Goal: Information Seeking & Learning: Compare options

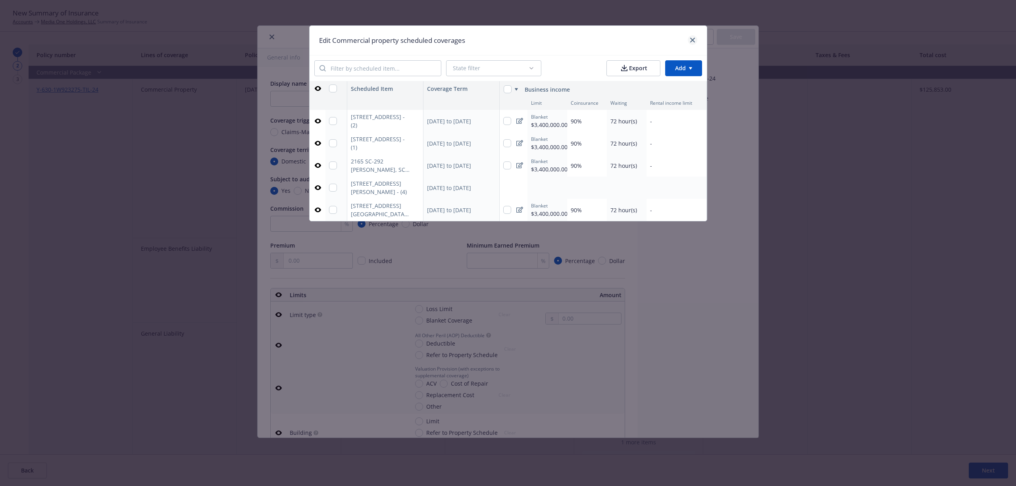
scroll to position [0, 0]
click at [690, 40] on icon "close" at bounding box center [692, 40] width 5 height 5
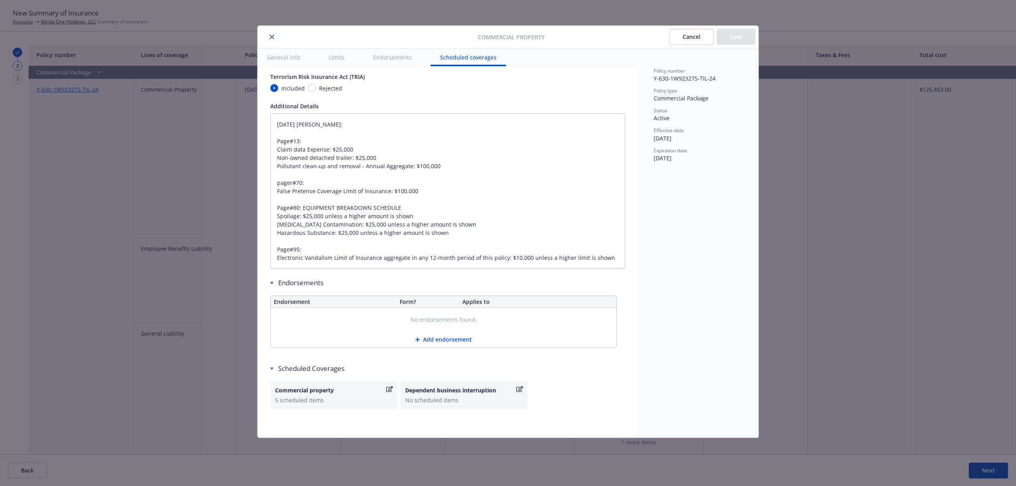
click at [267, 38] on button "close" at bounding box center [272, 37] width 10 height 10
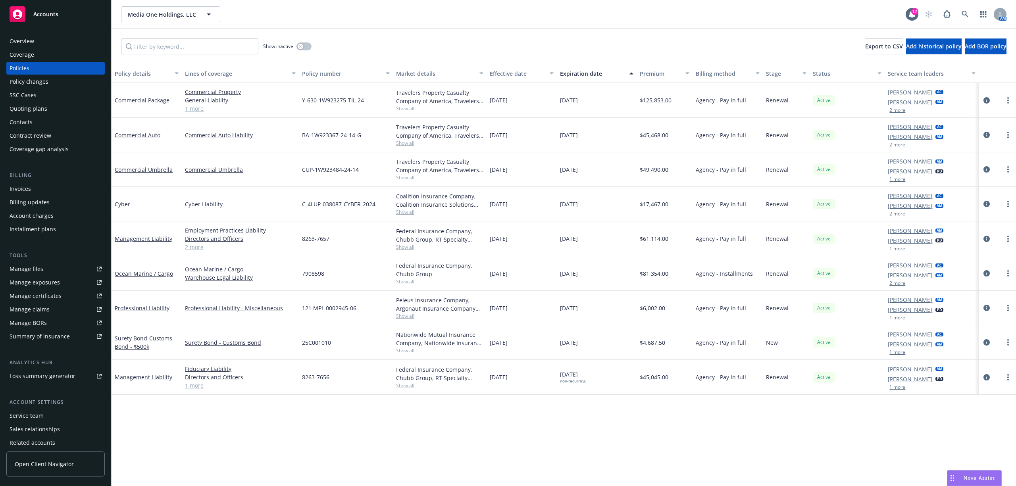
click at [61, 10] on div "Accounts" at bounding box center [56, 14] width 92 height 16
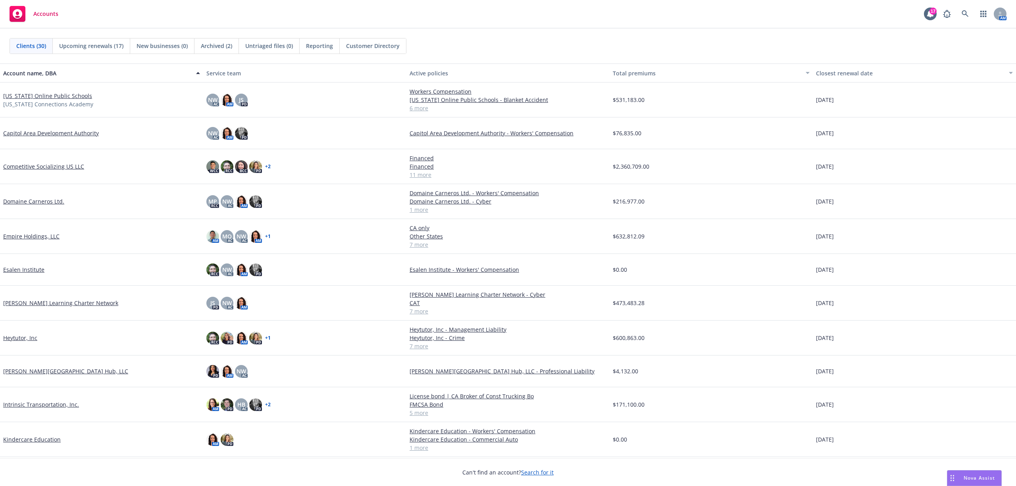
click at [51, 408] on link "Intrinsic Transportation, Inc." at bounding box center [41, 405] width 76 height 8
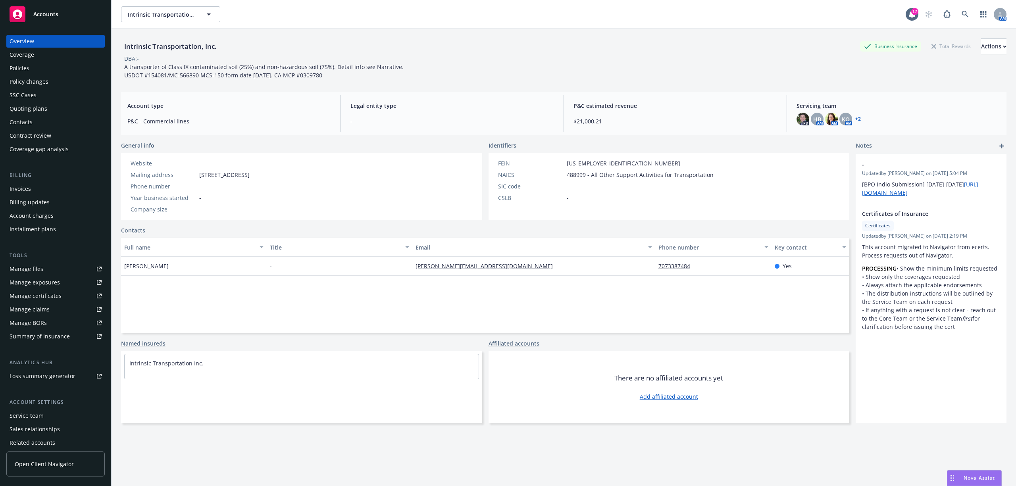
click at [40, 112] on div "Quoting plans" at bounding box center [29, 108] width 38 height 13
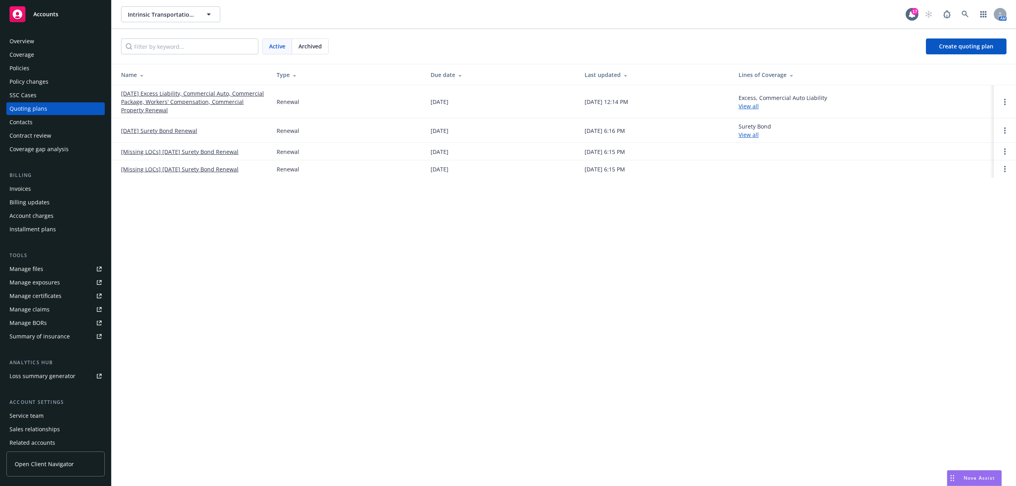
click at [149, 95] on link "[DATE] Excess Liability, Commercial Auto, Commercial Package, Workers' Compensa…" at bounding box center [192, 101] width 143 height 25
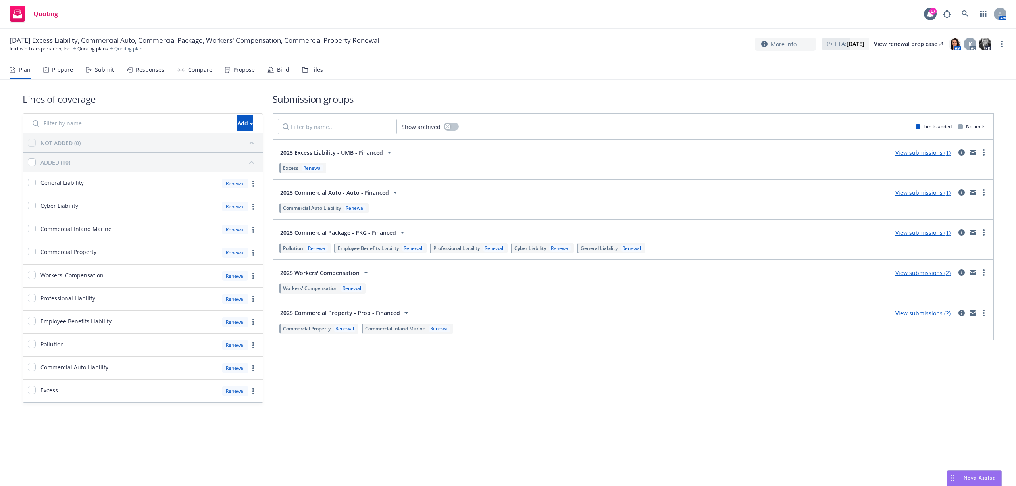
click at [207, 71] on div "Compare" at bounding box center [200, 70] width 24 height 6
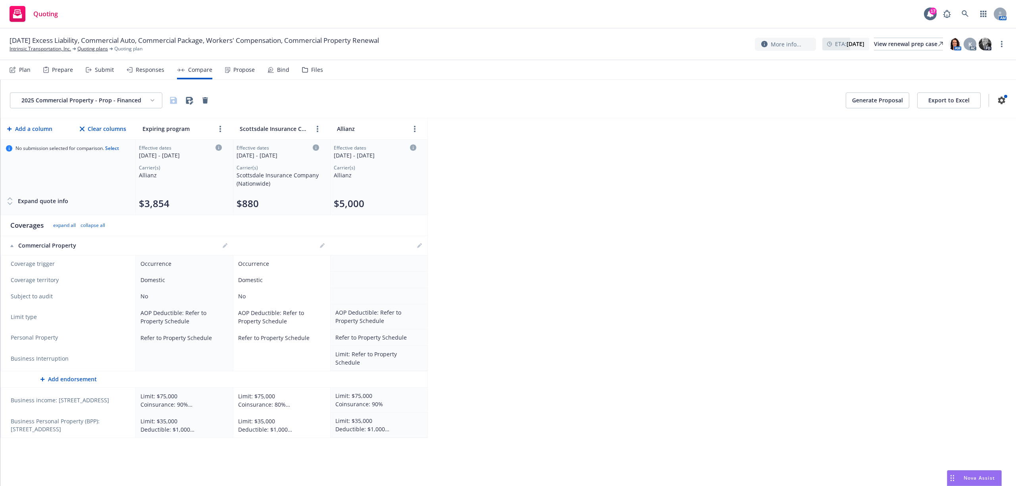
click at [36, 201] on div "Expand quote info" at bounding box center [37, 201] width 62 height 16
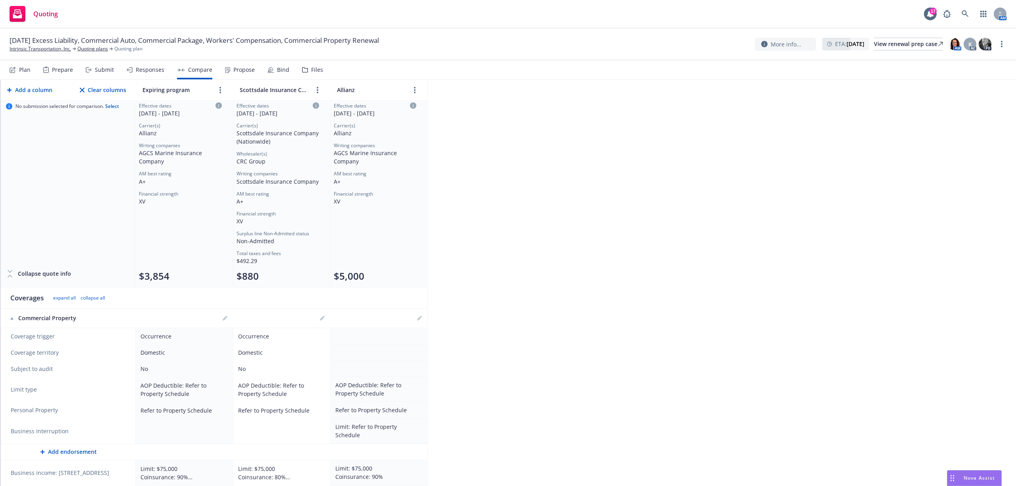
scroll to position [69, 0]
